Goal: Find specific page/section: Find specific page/section

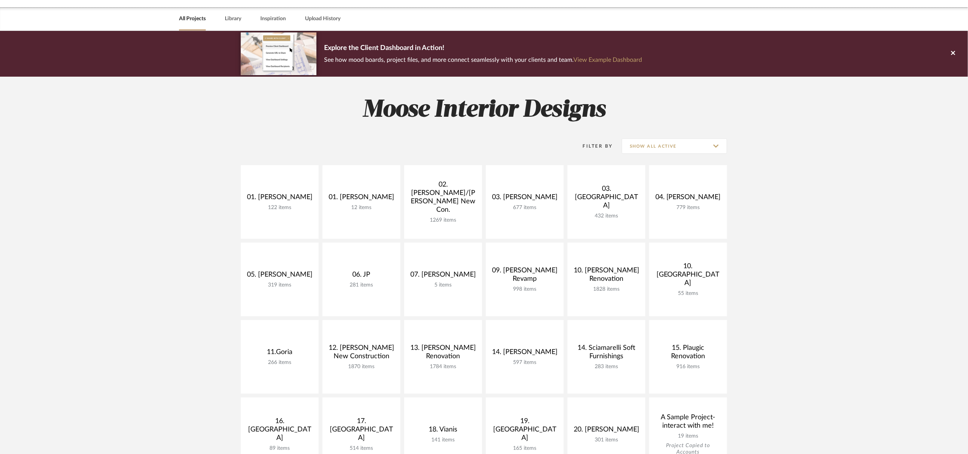
scroll to position [57, 0]
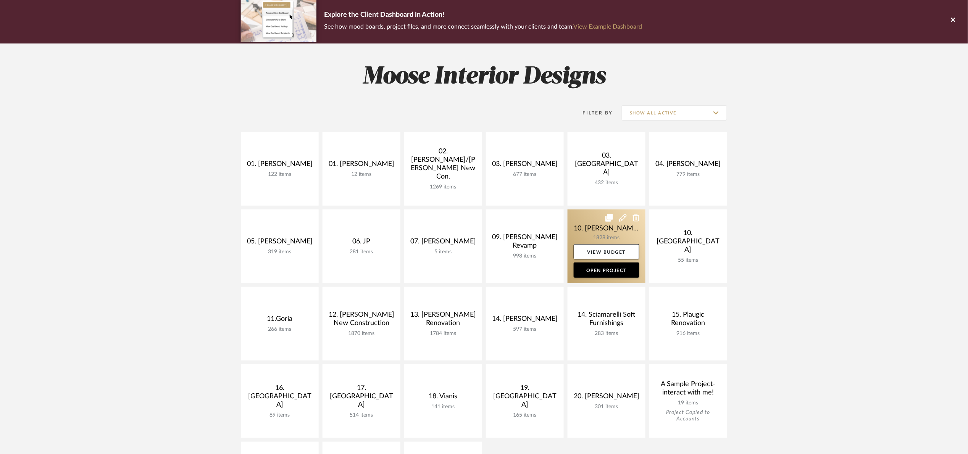
click at [577, 234] on link at bounding box center [606, 246] width 78 height 74
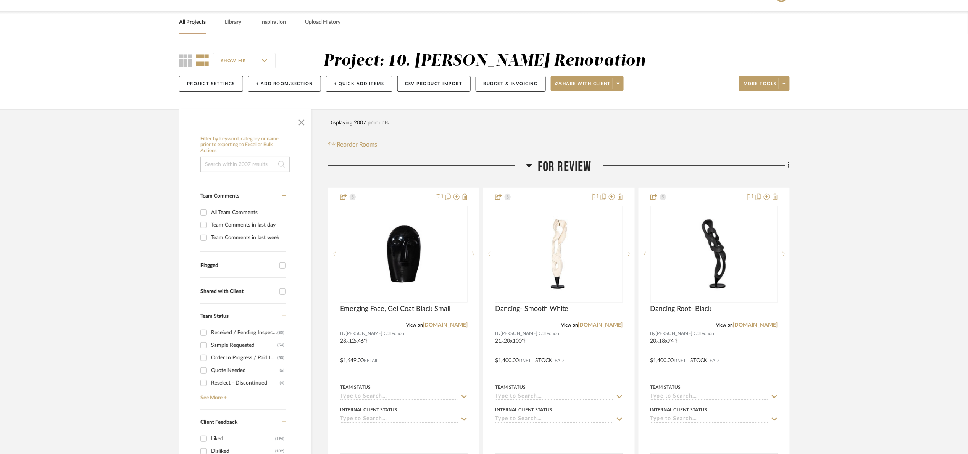
scroll to position [57, 0]
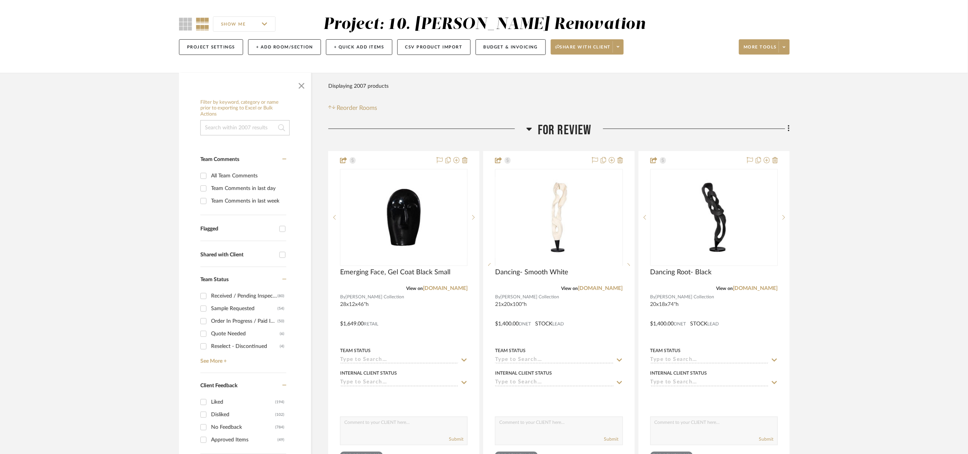
click at [536, 137] on h3 "For Review" at bounding box center [558, 130] width 65 height 16
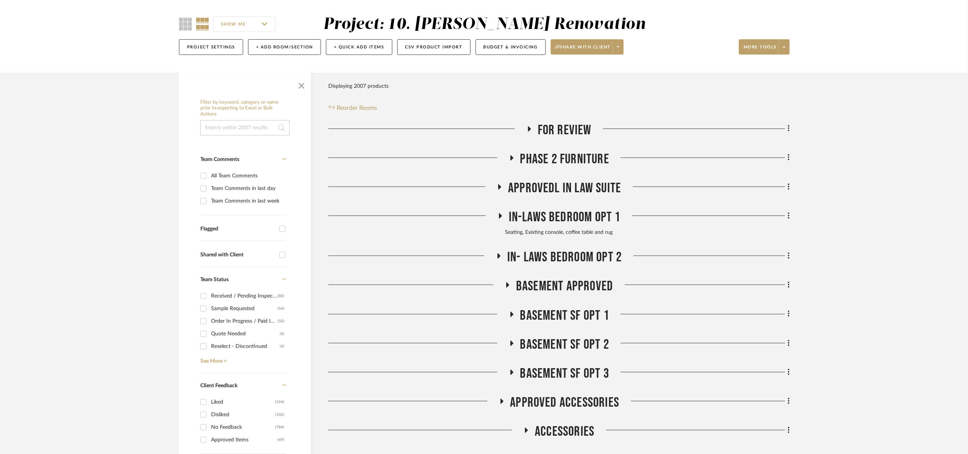
click at [545, 125] on span "For Review" at bounding box center [565, 130] width 54 height 16
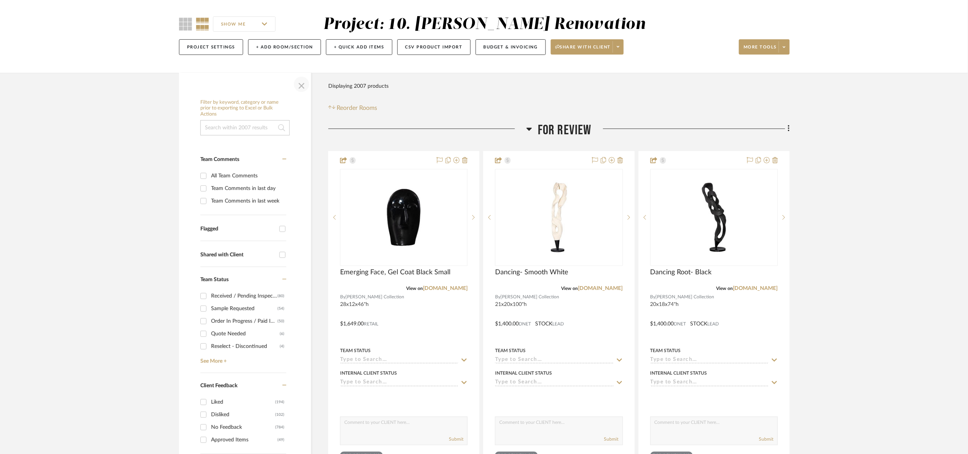
click at [301, 81] on span "button" at bounding box center [301, 84] width 18 height 18
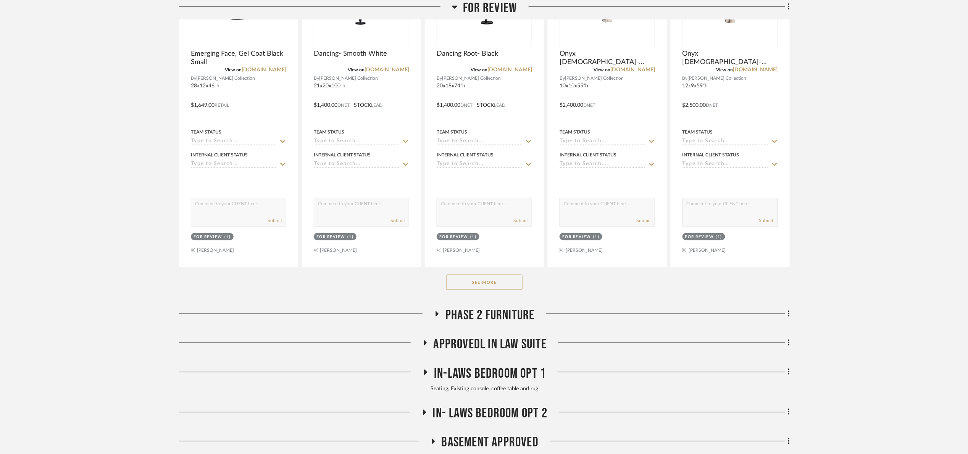
scroll to position [286, 0]
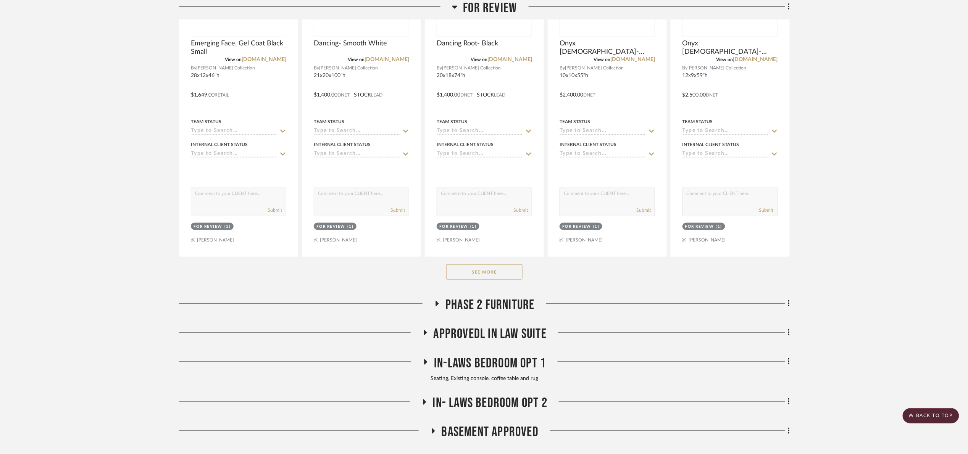
click at [490, 269] on button "See More" at bounding box center [484, 271] width 76 height 15
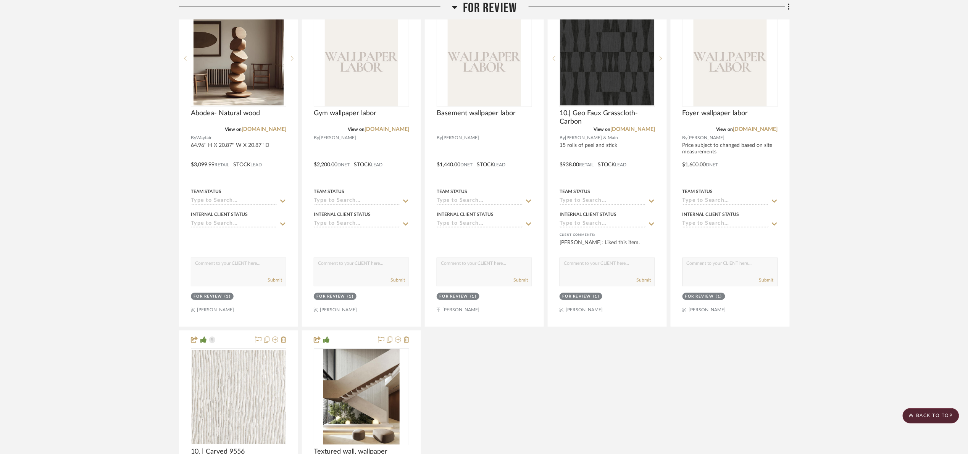
scroll to position [858, 0]
